Goal: Find contact information: Find contact information

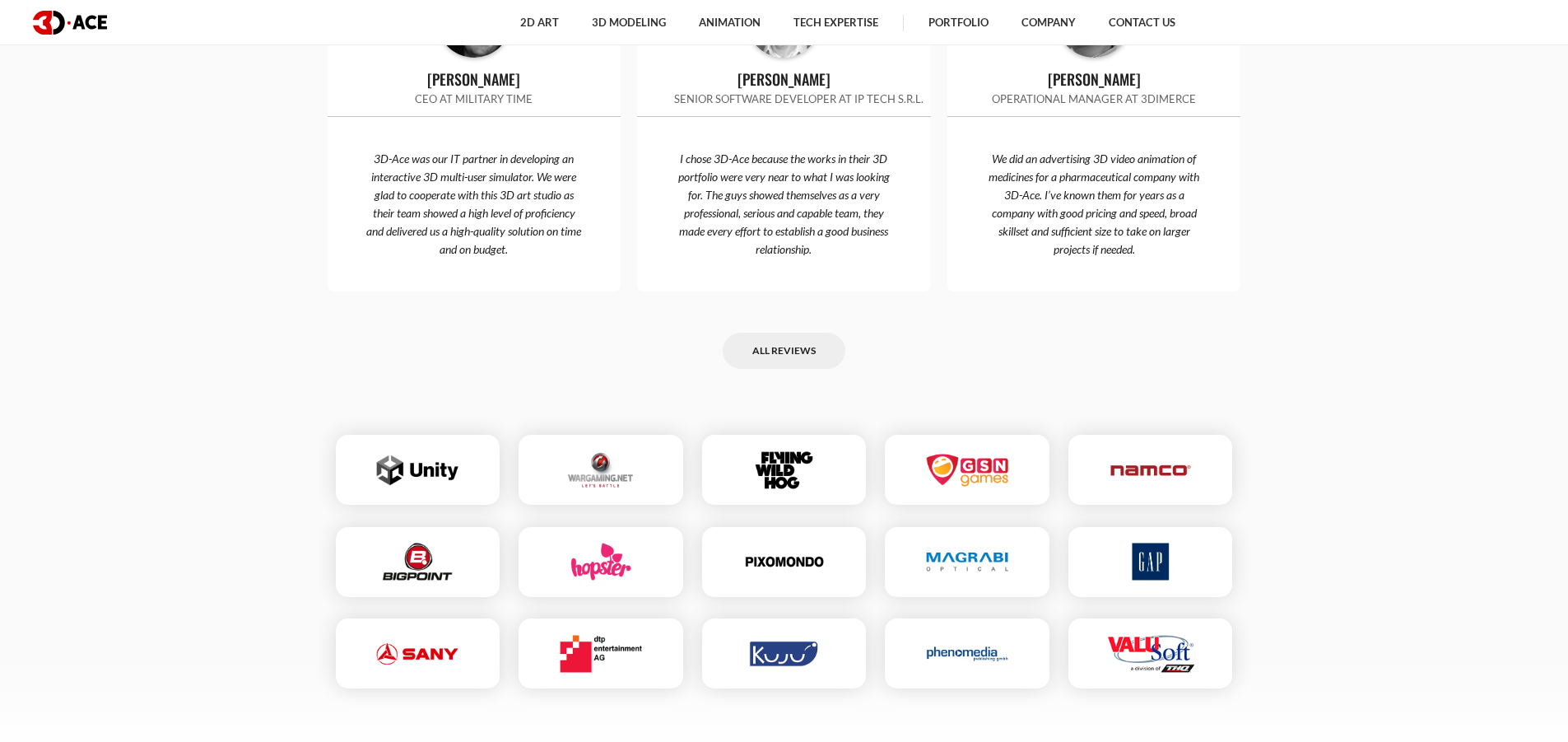
scroll to position [5513, 0]
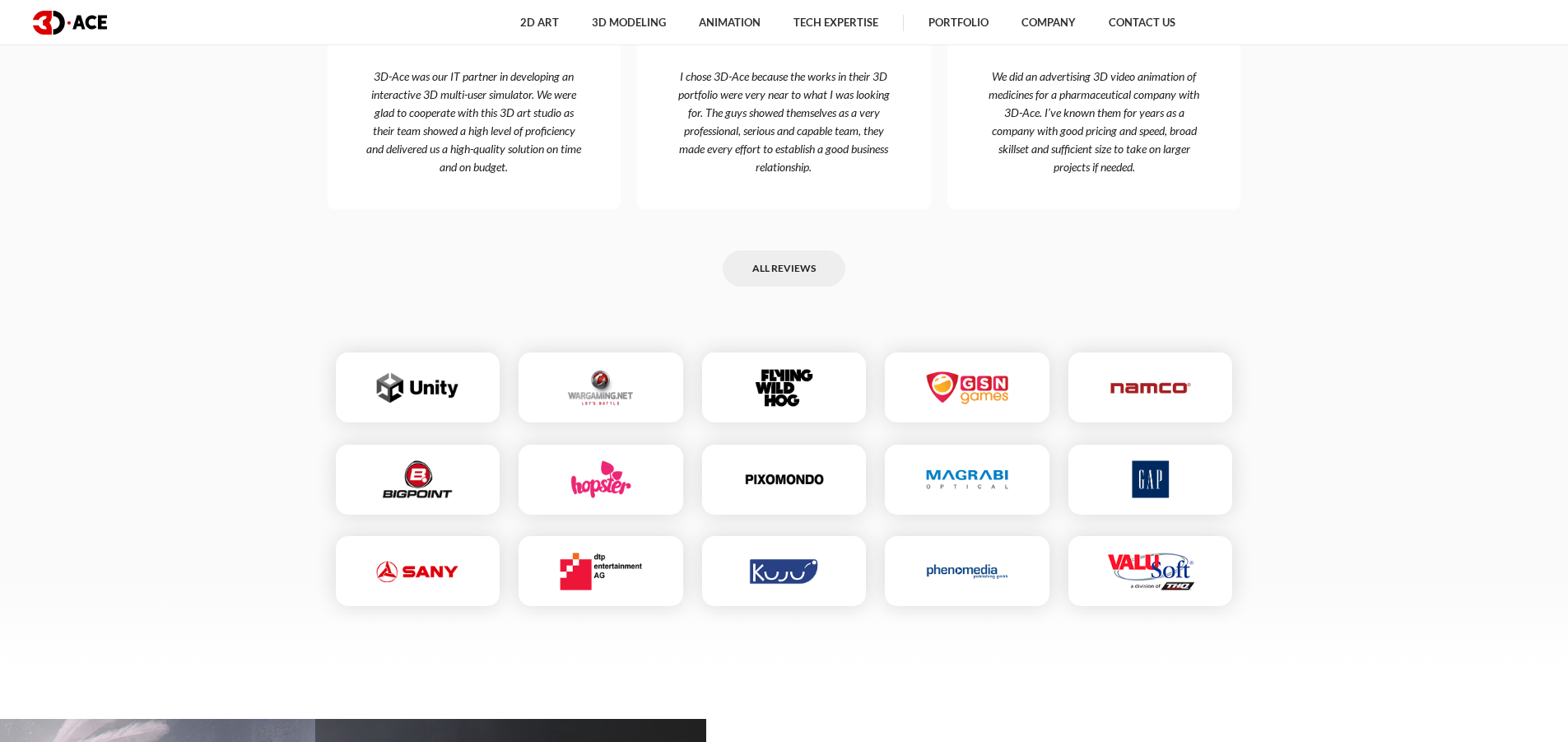
click at [1327, 352] on section "Our clients speak [PERSON_NAME] CEO at Military Time 3D-Ace was our IT partner …" at bounding box center [784, 215] width 1568 height 908
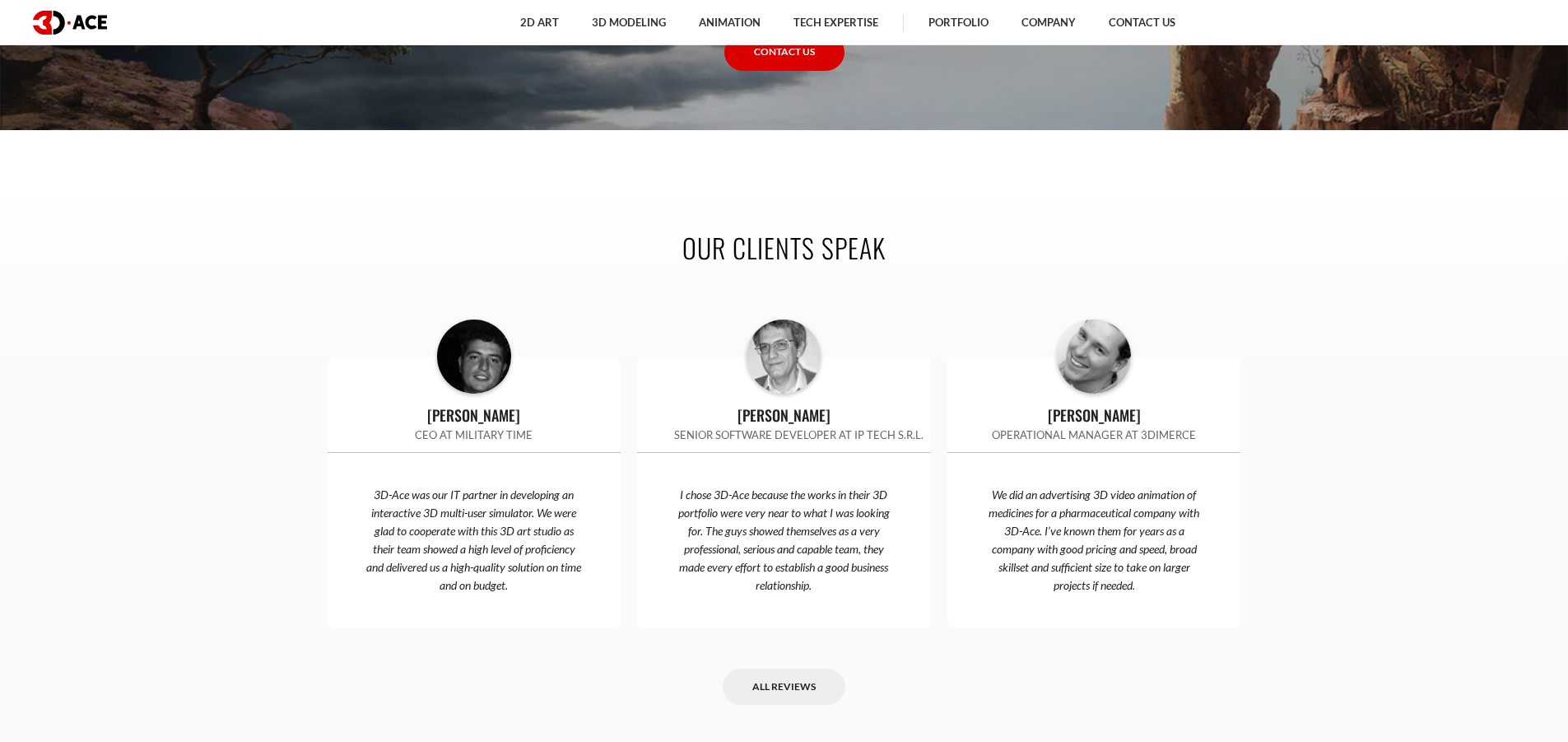
scroll to position [5101, 0]
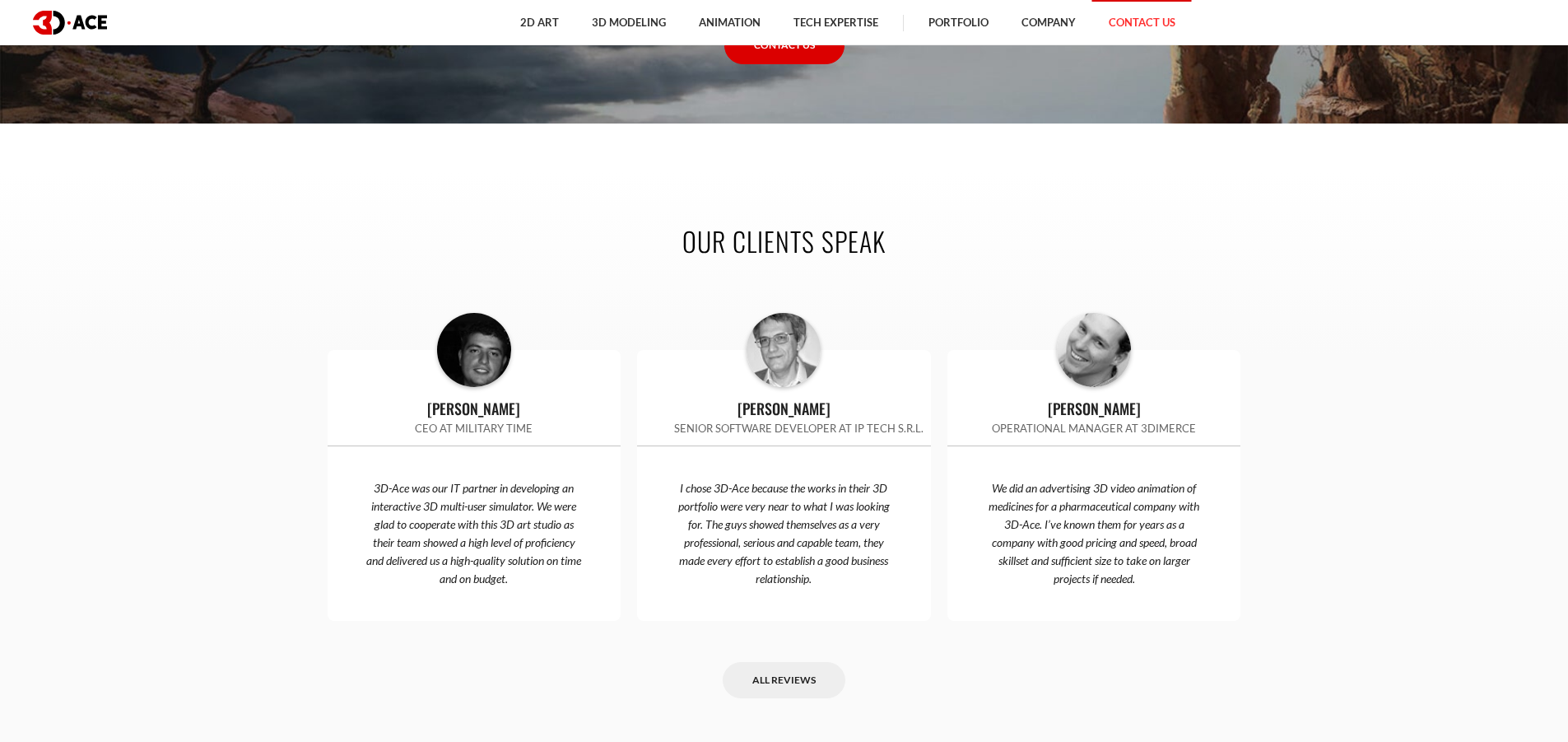
click at [1132, 28] on link "Contact Us" at bounding box center [1142, 23] width 100 height 46
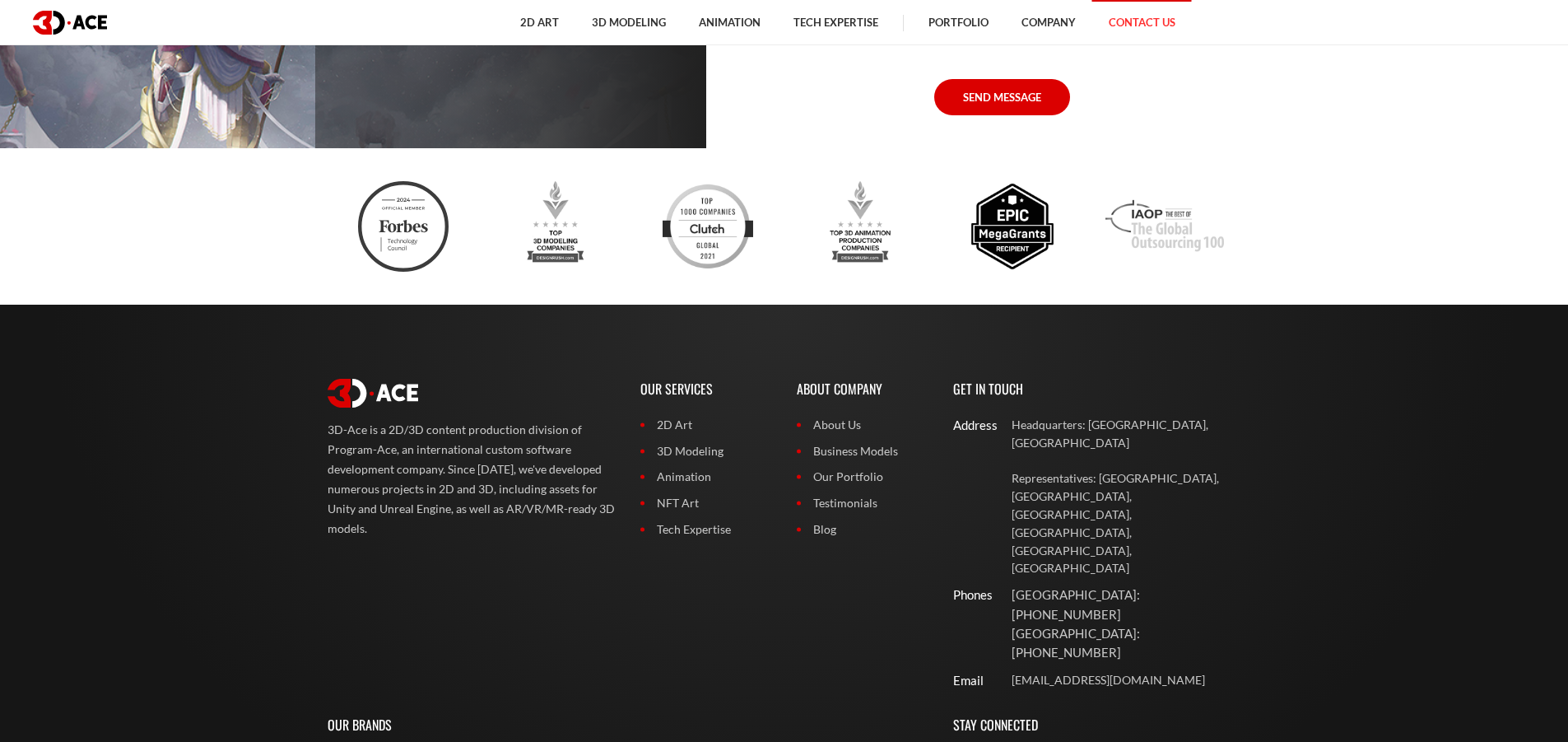
scroll to position [1390, 0]
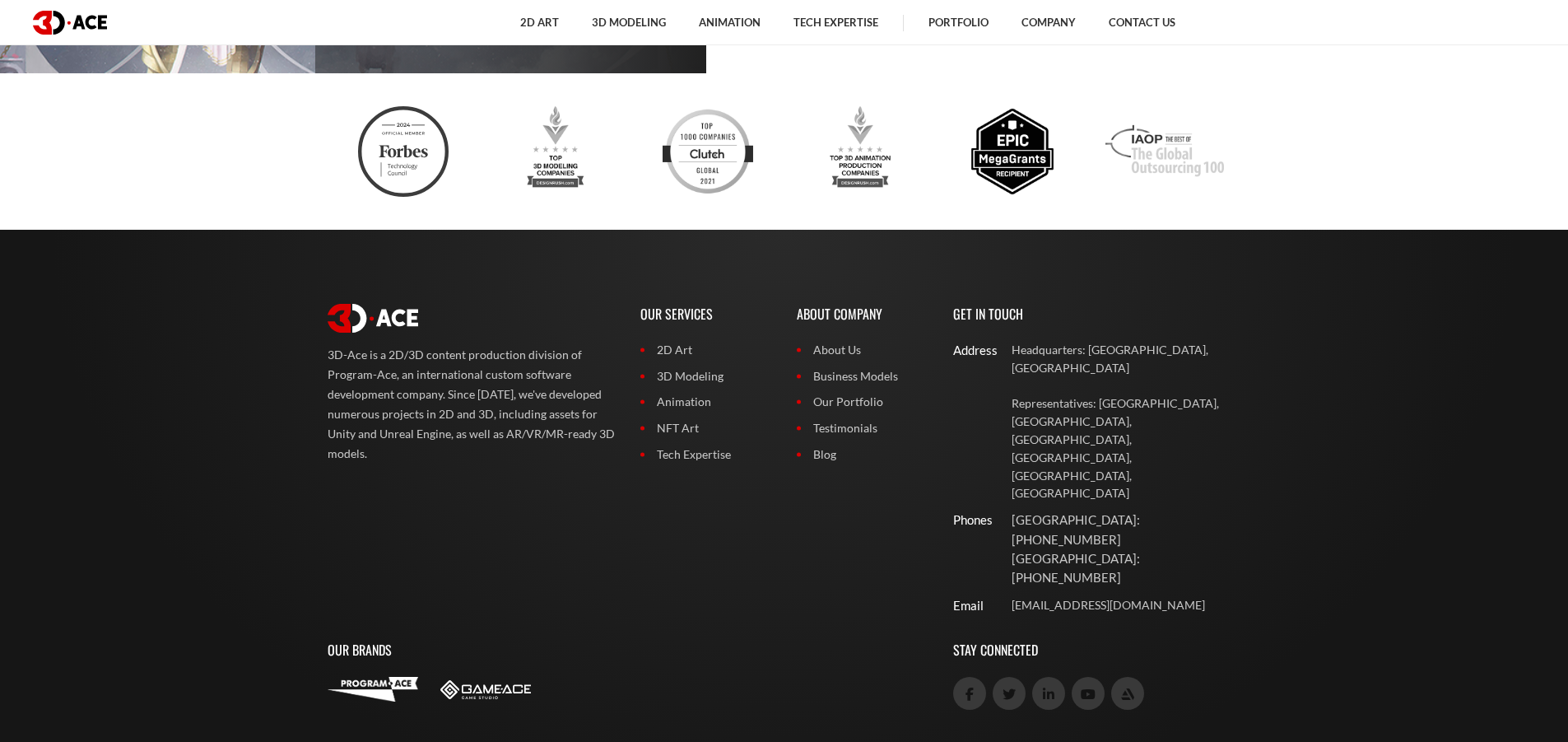
drag, startPoint x: 329, startPoint y: 357, endPoint x: 402, endPoint y: 457, distance: 123.8
click at [402, 457] on p "3D-Ace is a 2D/3D content production division of Program-Ace, an international …" at bounding box center [471, 404] width 288 height 118
copy p "3D-Ace is a 2D/3D content production division of Program-Ace, an international …"
click at [519, 494] on div "3D-Ace is a 2D/3D content production division of Program-Ace, an international …" at bounding box center [471, 455] width 313 height 336
drag, startPoint x: 328, startPoint y: 356, endPoint x: 399, endPoint y: 466, distance: 130.9
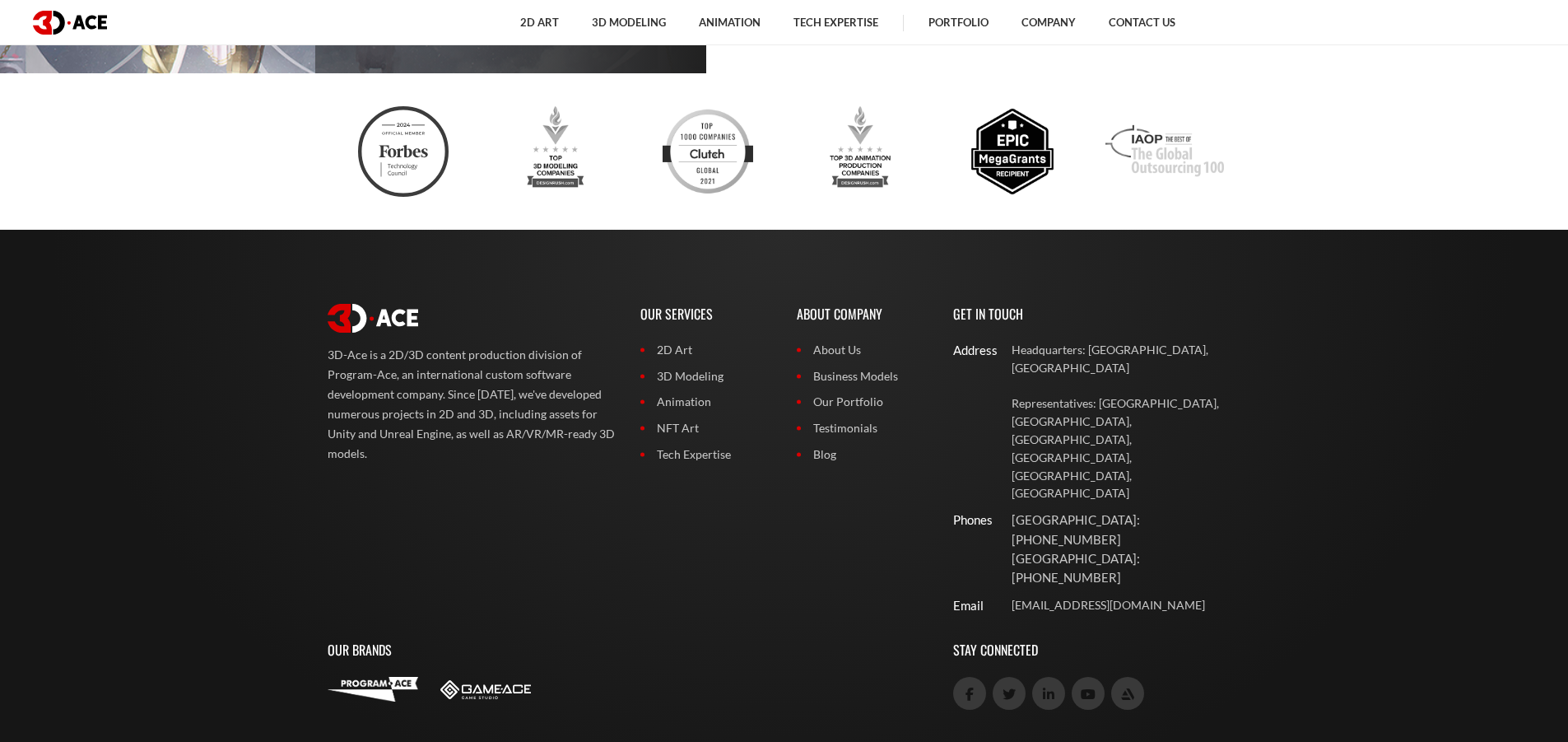
click at [399, 466] on div "3D-Ace is a 2D/3D content production division of Program-Ace, an international …" at bounding box center [471, 455] width 313 height 336
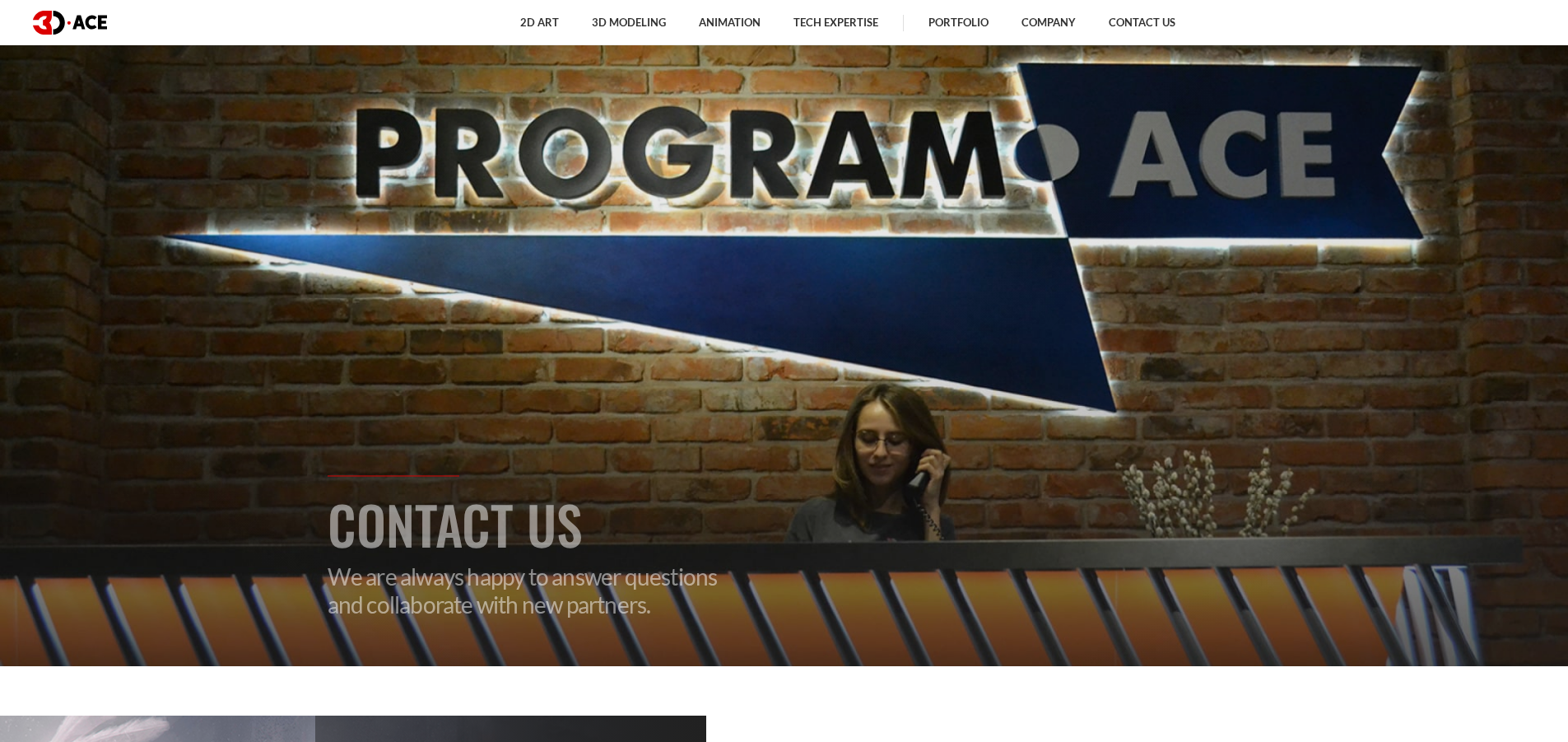
scroll to position [74, 0]
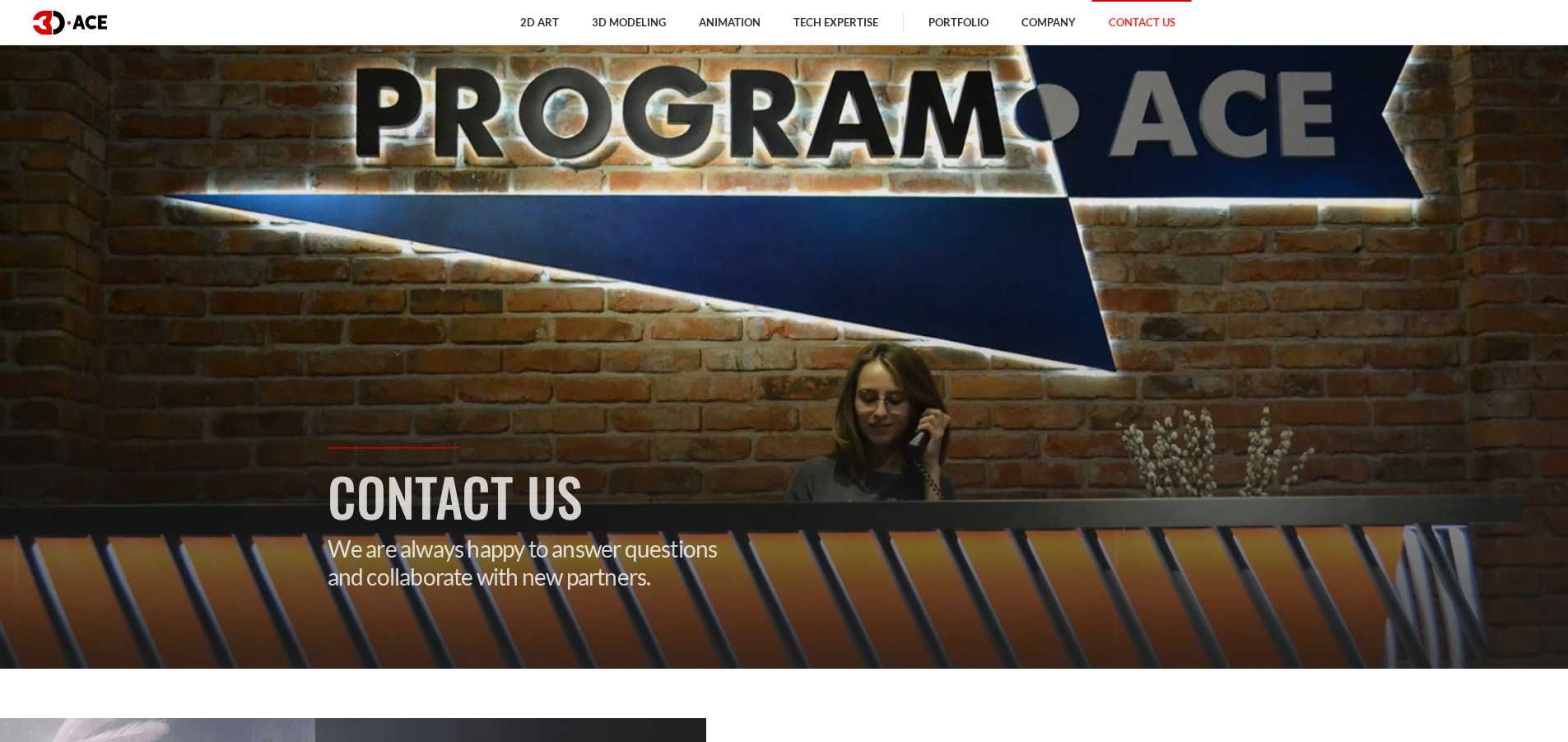
click at [1135, 29] on link "Contact Us" at bounding box center [1142, 23] width 100 height 46
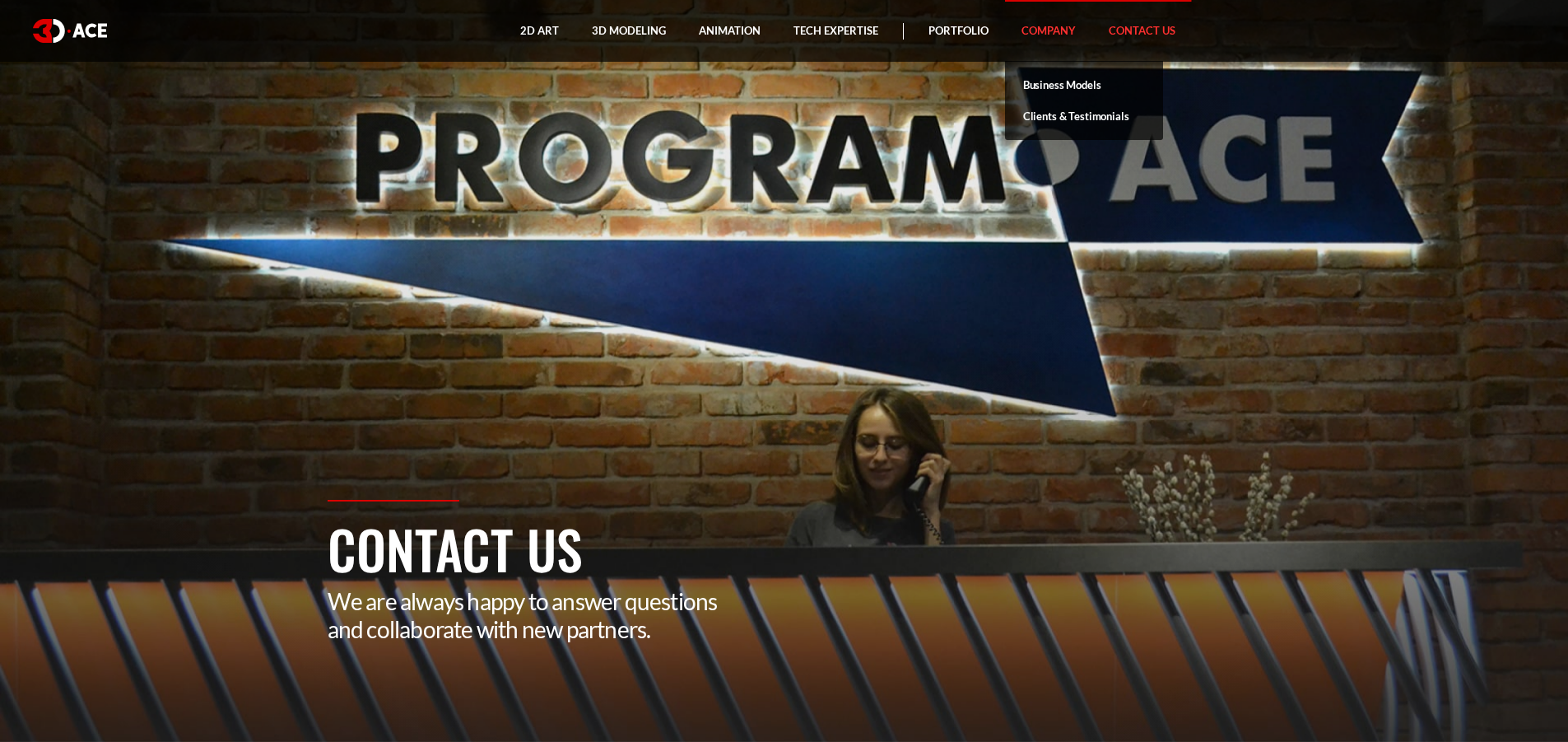
click at [1048, 26] on link "Company" at bounding box center [1048, 30] width 87 height 62
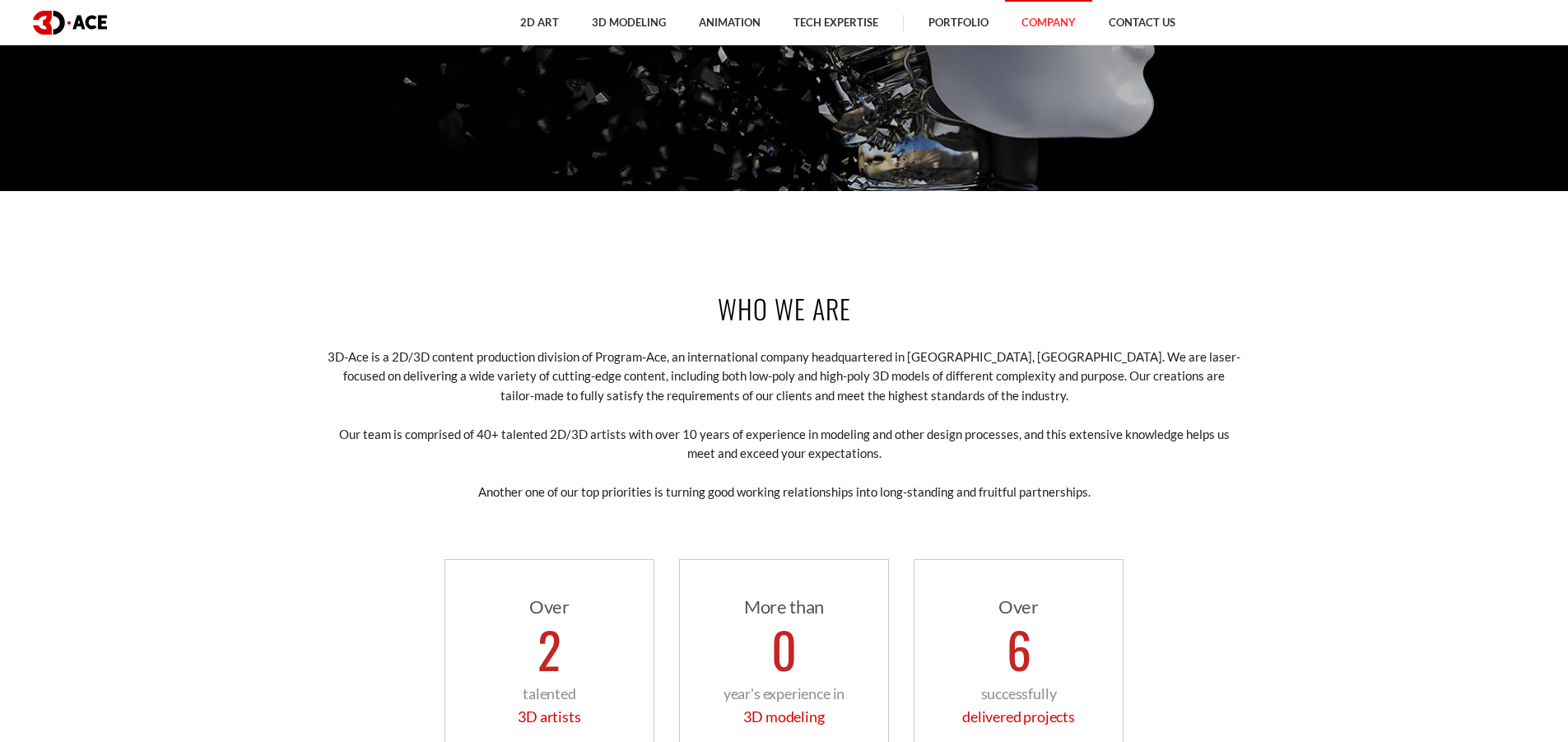
scroll to position [576, 0]
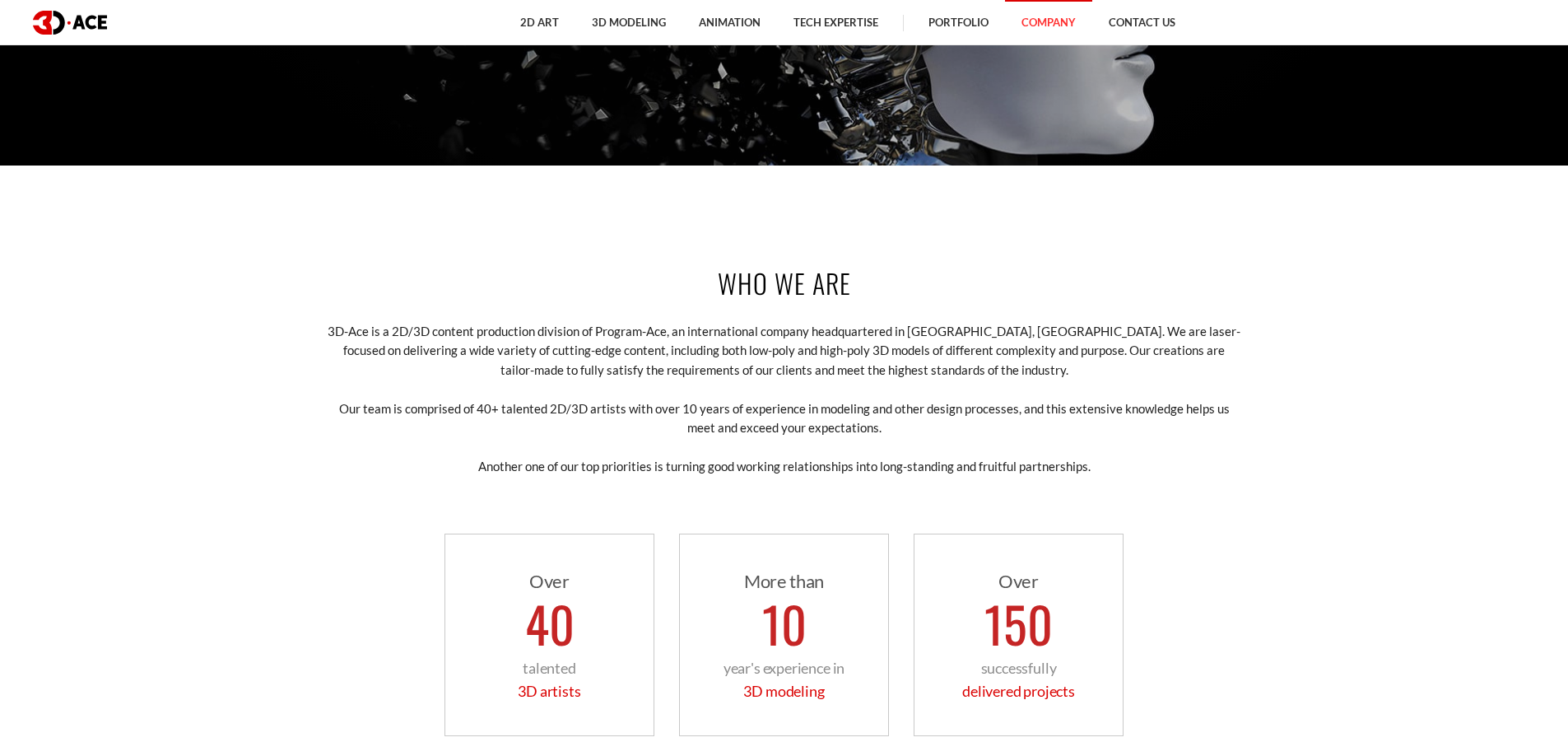
drag, startPoint x: 342, startPoint y: 331, endPoint x: 988, endPoint y: 380, distance: 647.9
click at [988, 380] on div "Who we are 3D-Ace is a 2D/3D content production division of Program-Ace, an int…" at bounding box center [784, 499] width 939 height 570
copy p "3D-Ace is a 2D/3D content production division of Program-Ace, an international …"
